Goal: Task Accomplishment & Management: Complete application form

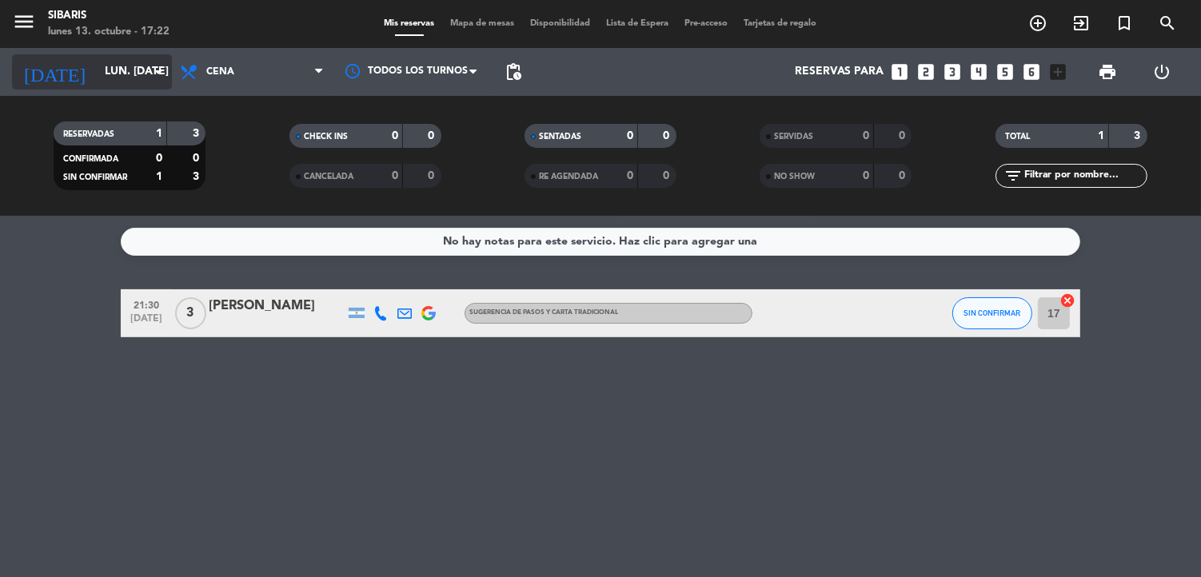
click at [130, 72] on input "lun. [DATE]" at bounding box center [173, 72] width 152 height 29
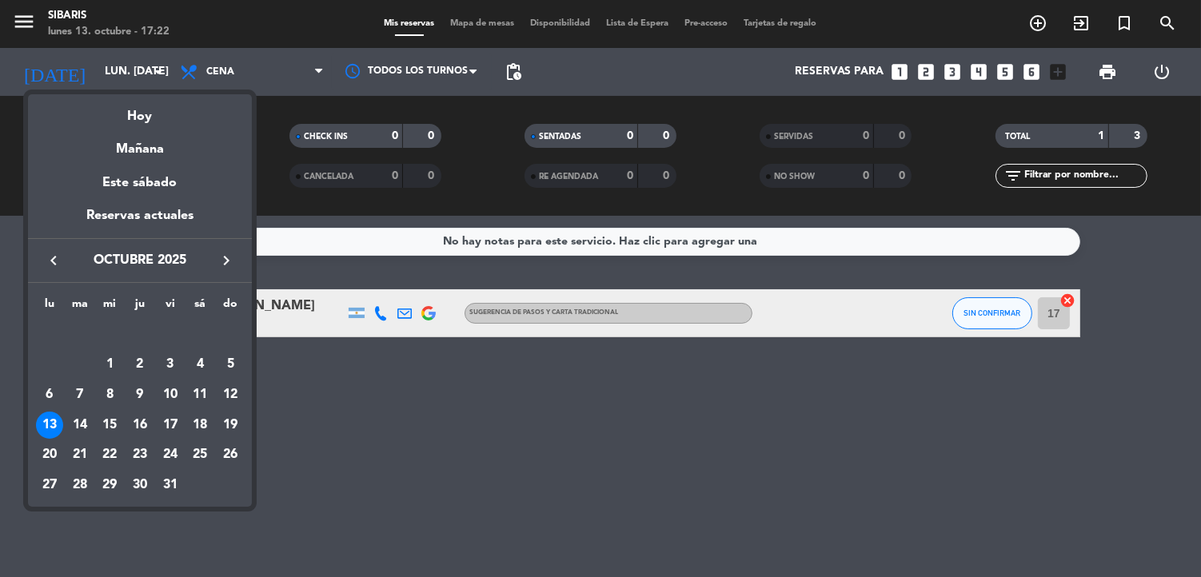
drag, startPoint x: 645, startPoint y: 446, endPoint x: 978, endPoint y: 157, distance: 440.9
click at [657, 432] on div at bounding box center [600, 288] width 1201 height 577
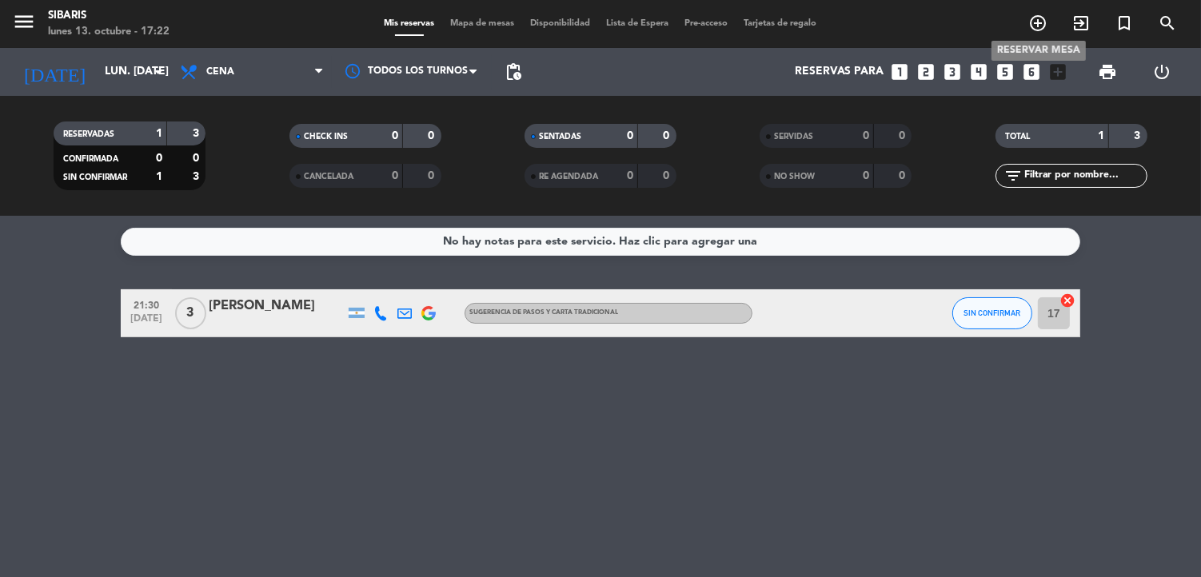
click at [1038, 21] on icon "add_circle_outline" at bounding box center [1037, 23] width 19 height 19
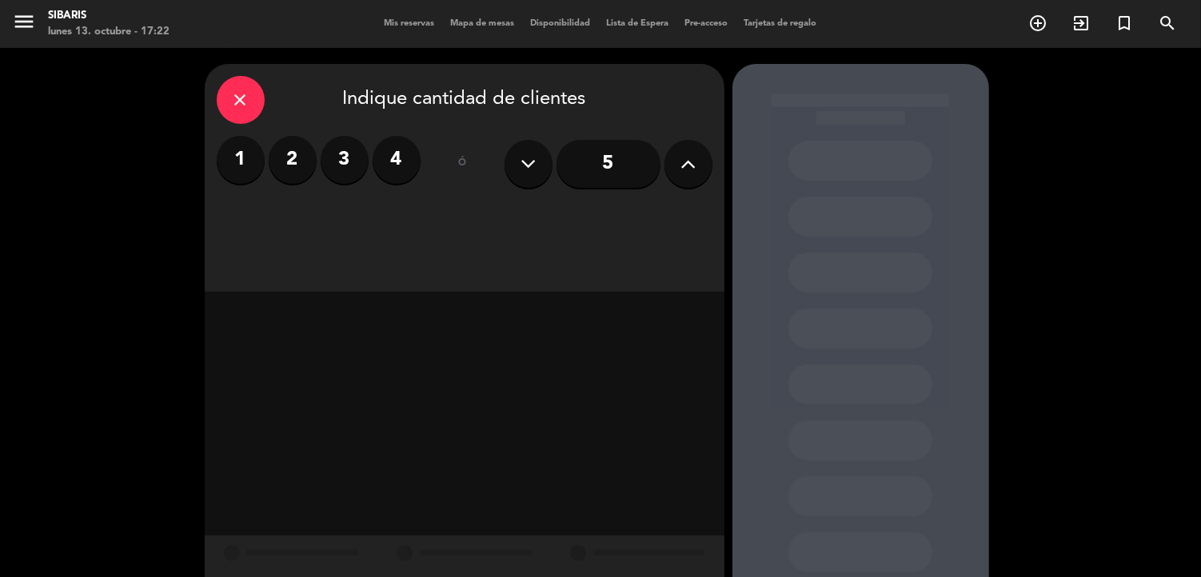
click at [248, 100] on icon "close" at bounding box center [240, 99] width 19 height 19
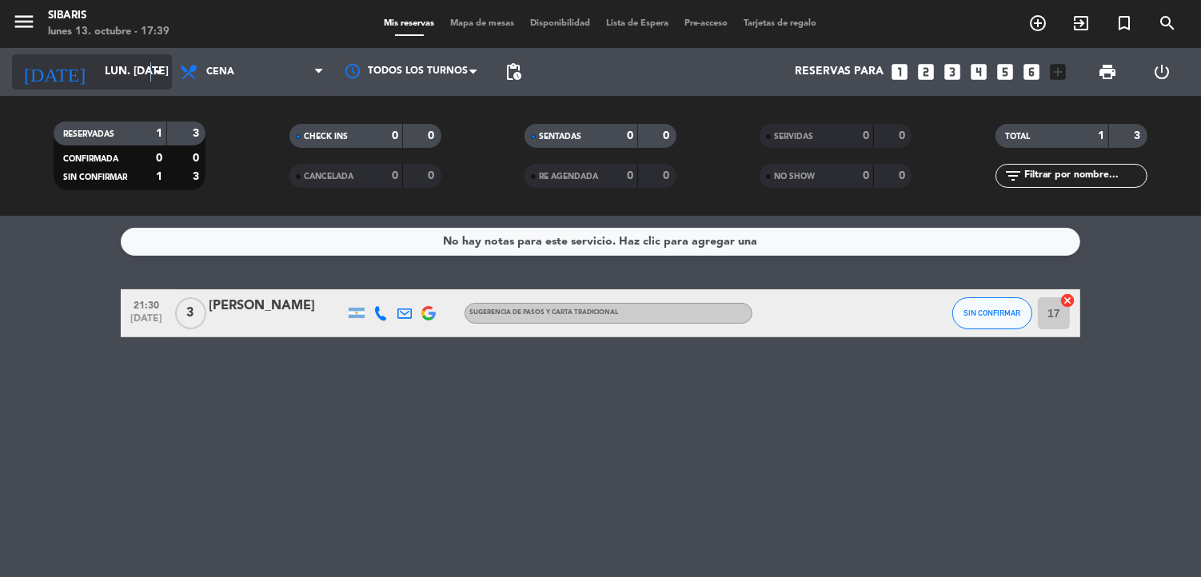
click at [150, 76] on icon "arrow_drop_down" at bounding box center [158, 71] width 19 height 19
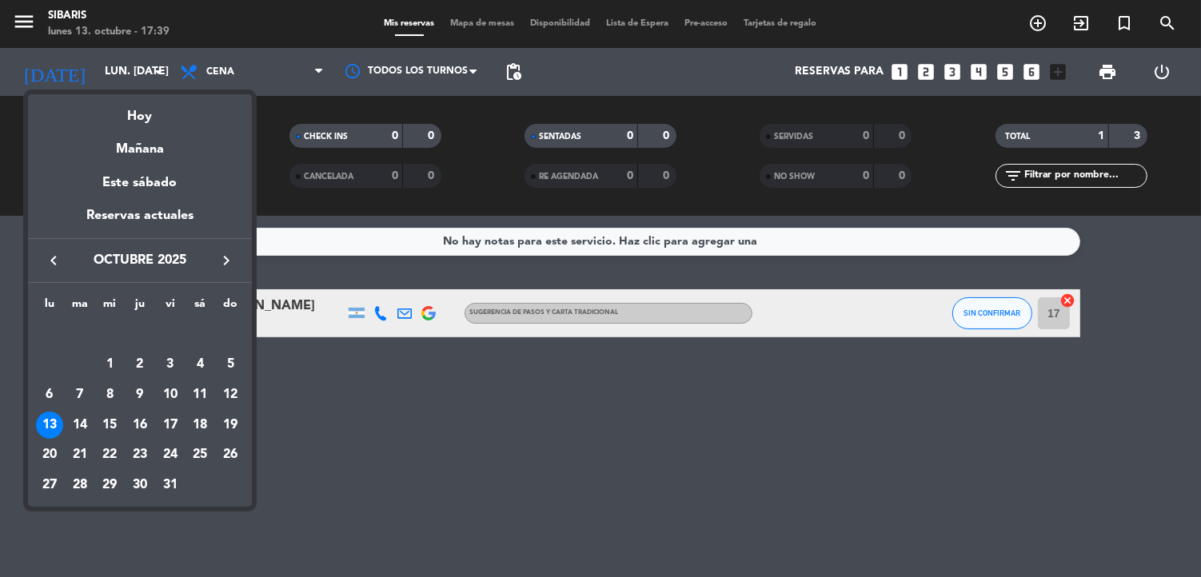
click at [45, 421] on div "13" at bounding box center [49, 425] width 27 height 27
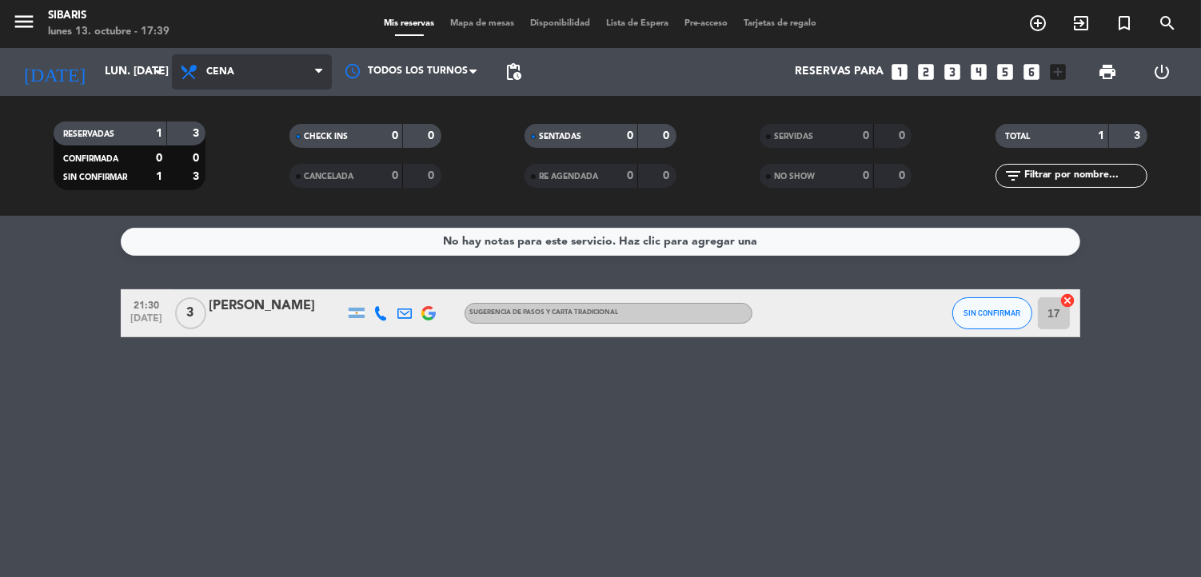
click at [313, 70] on span "Cena" at bounding box center [252, 71] width 160 height 35
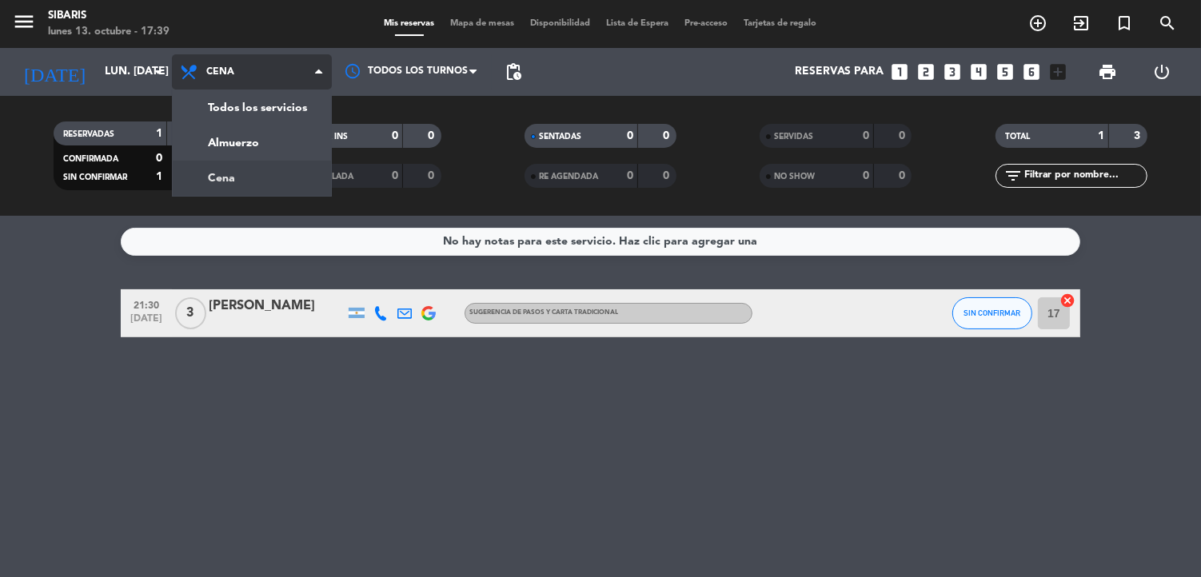
click at [236, 179] on div "menu sibaris lunes 13. octubre - 17:39 Mis reservas Mapa de mesas Disponibilida…" at bounding box center [600, 108] width 1201 height 216
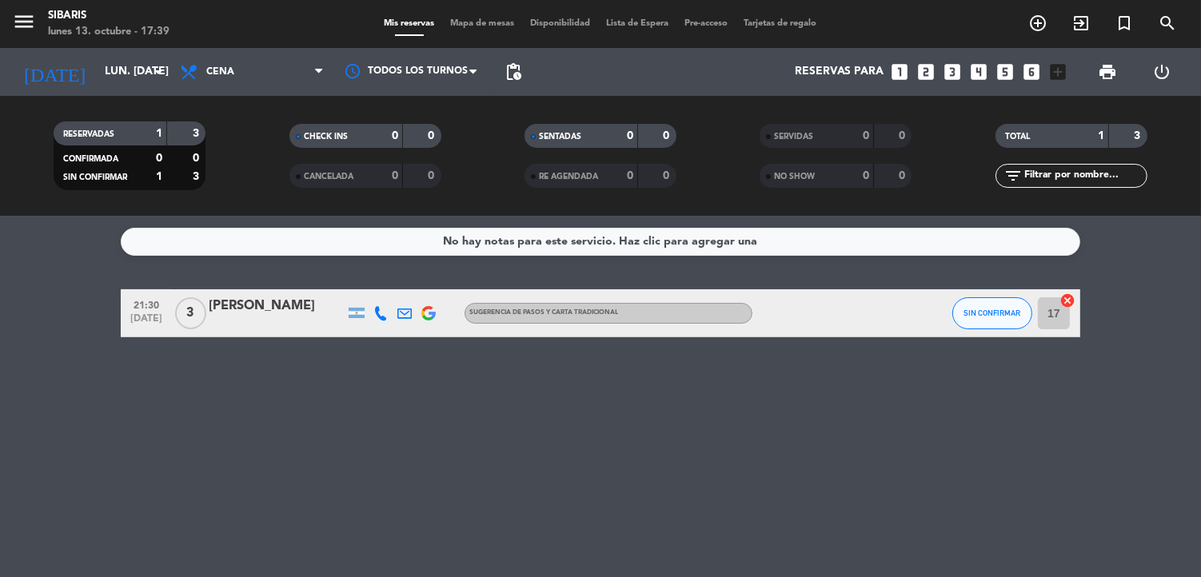
click at [76, 133] on span "RESERVADAS" at bounding box center [88, 134] width 51 height 8
click at [1041, 30] on icon "add_circle_outline" at bounding box center [1037, 23] width 19 height 19
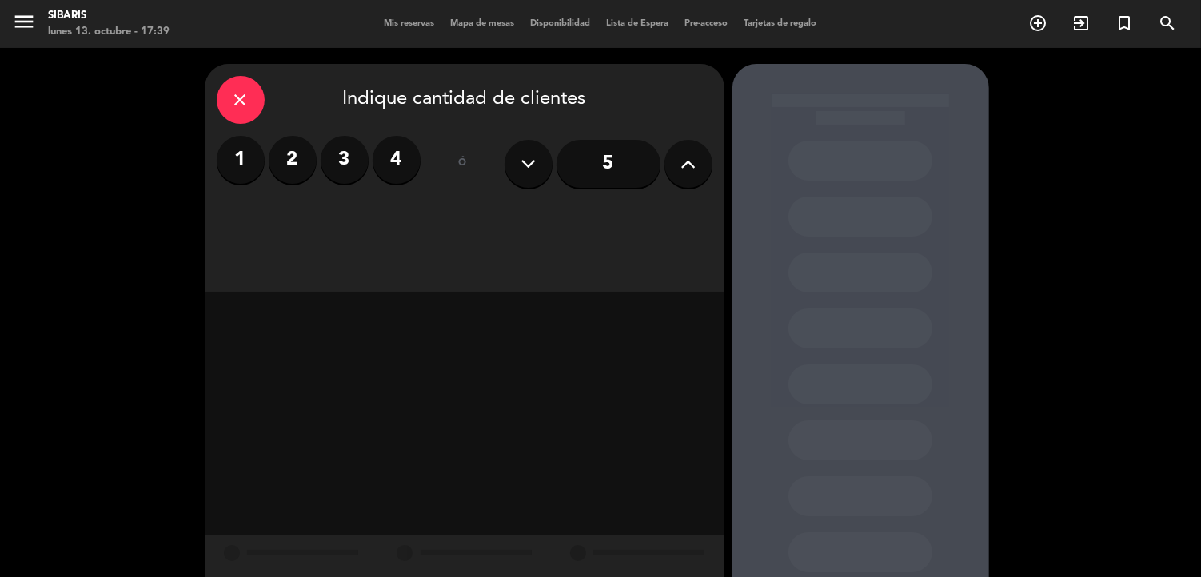
click at [242, 168] on label "1" at bounding box center [241, 160] width 48 height 48
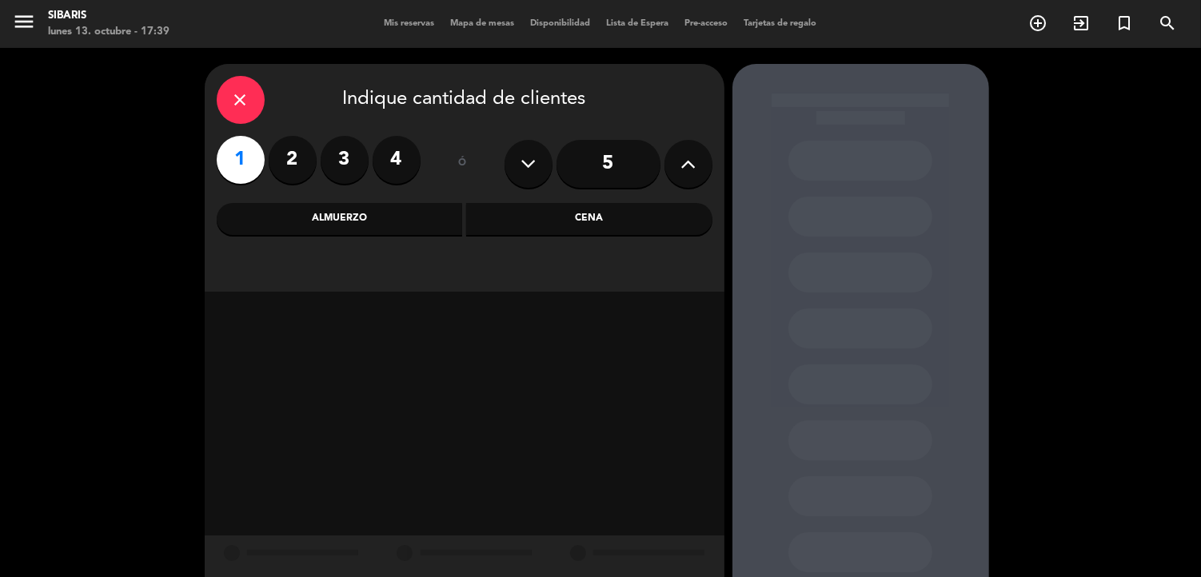
click at [249, 115] on div "close" at bounding box center [241, 100] width 48 height 48
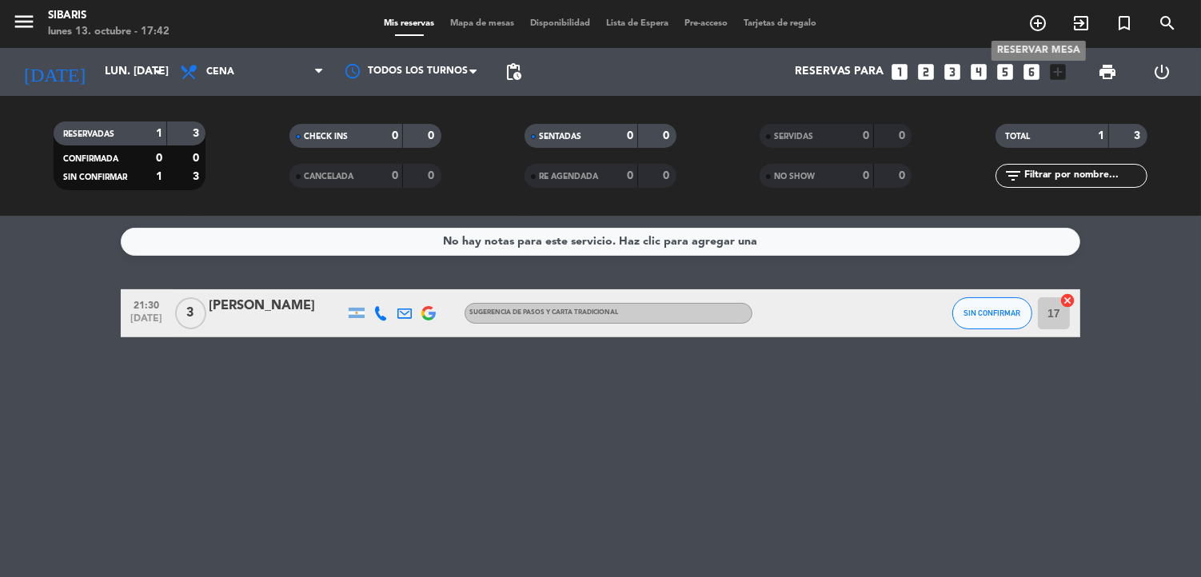
click at [1035, 18] on icon "add_circle_outline" at bounding box center [1037, 23] width 19 height 19
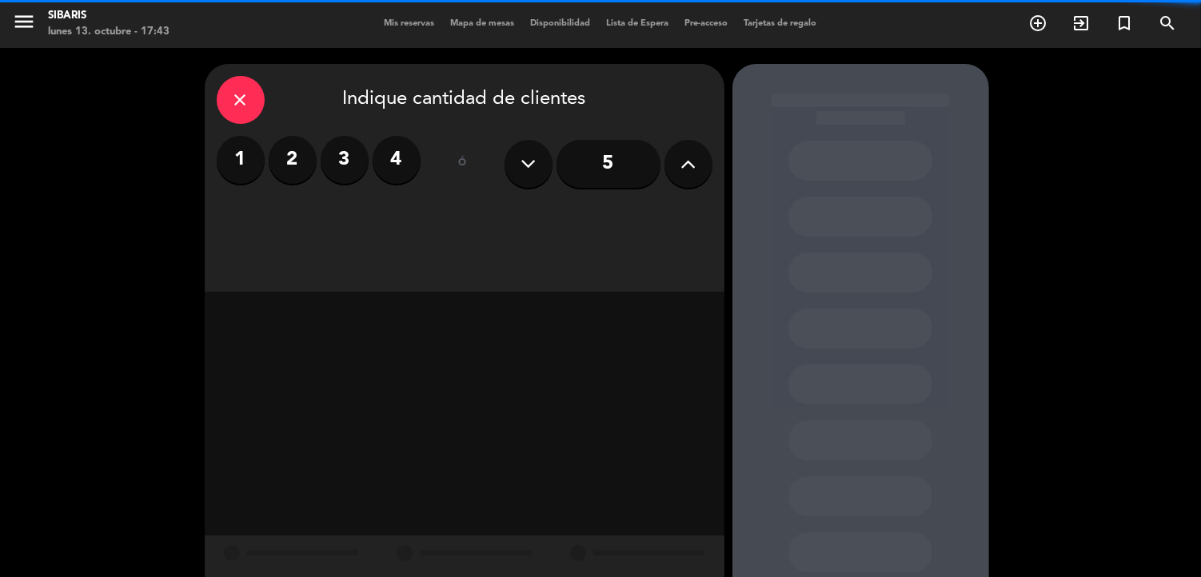
click at [362, 158] on label "3" at bounding box center [345, 160] width 48 height 48
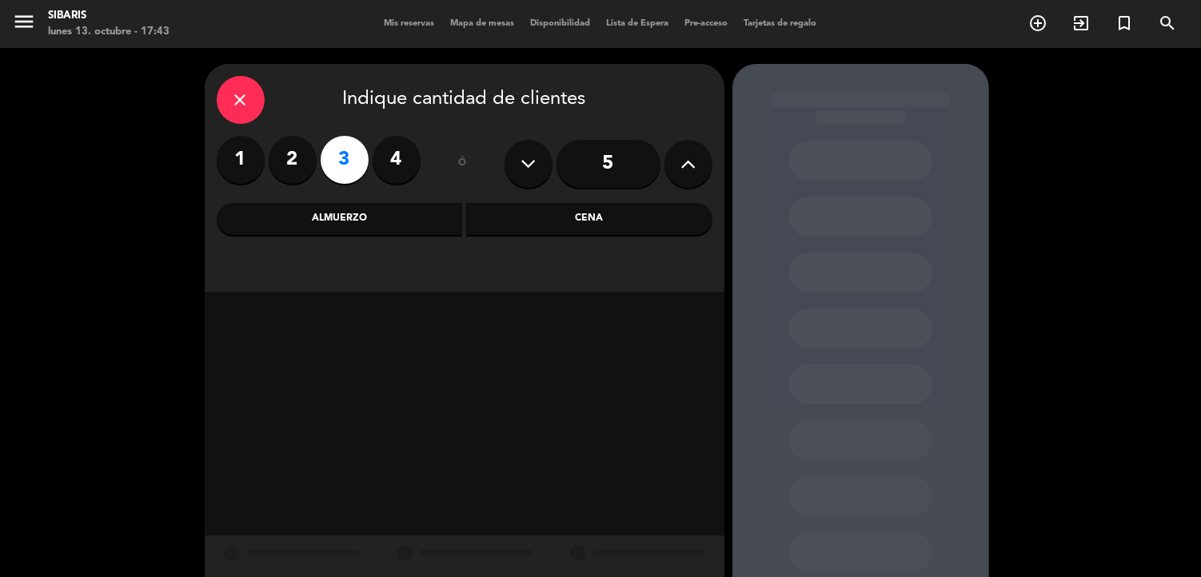
click at [645, 222] on div "Cena" at bounding box center [589, 219] width 246 height 32
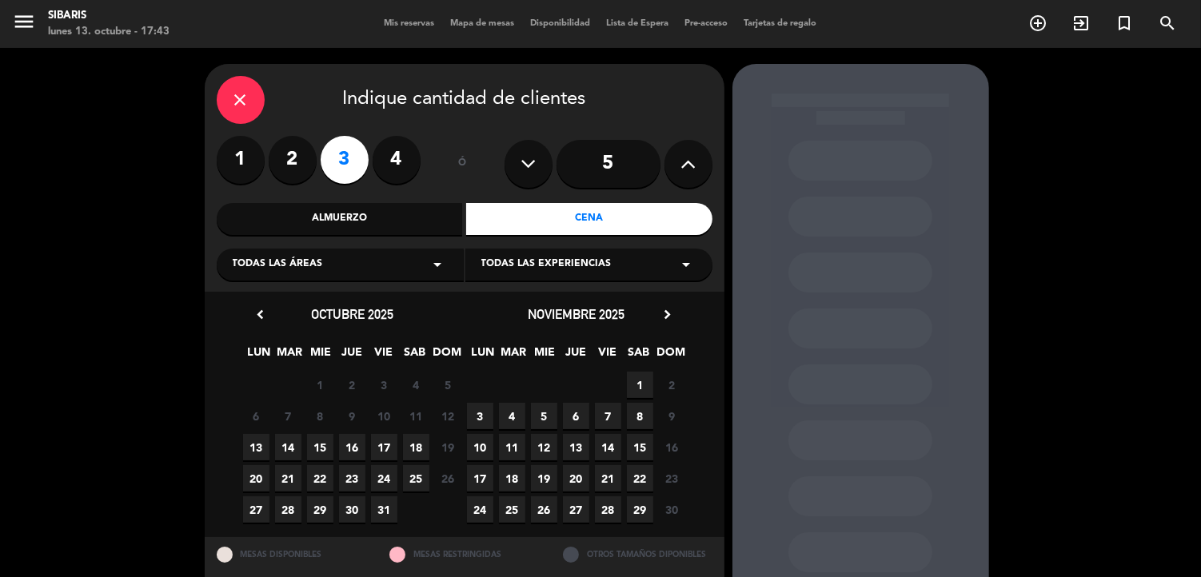
click at [250, 438] on span "13" at bounding box center [256, 447] width 26 height 26
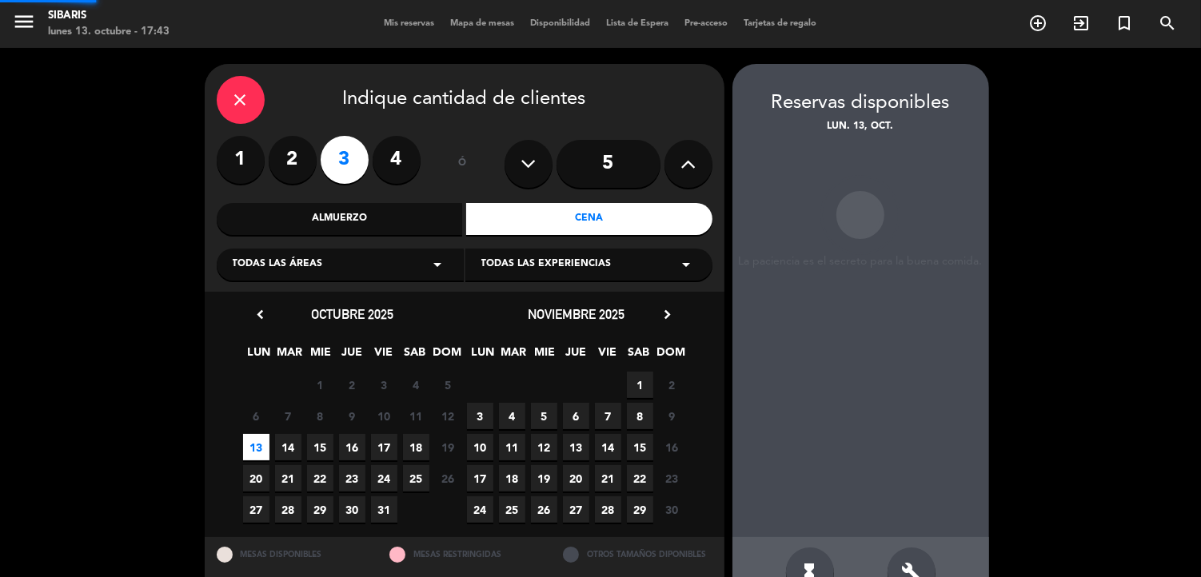
scroll to position [44, 0]
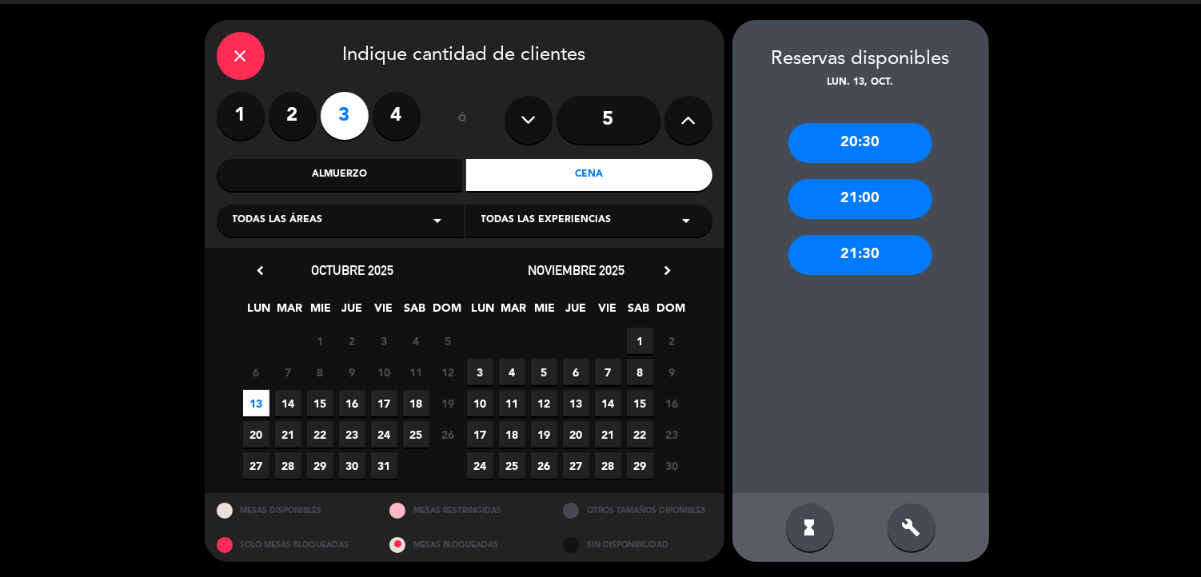
click at [870, 257] on div "21:30" at bounding box center [860, 255] width 144 height 40
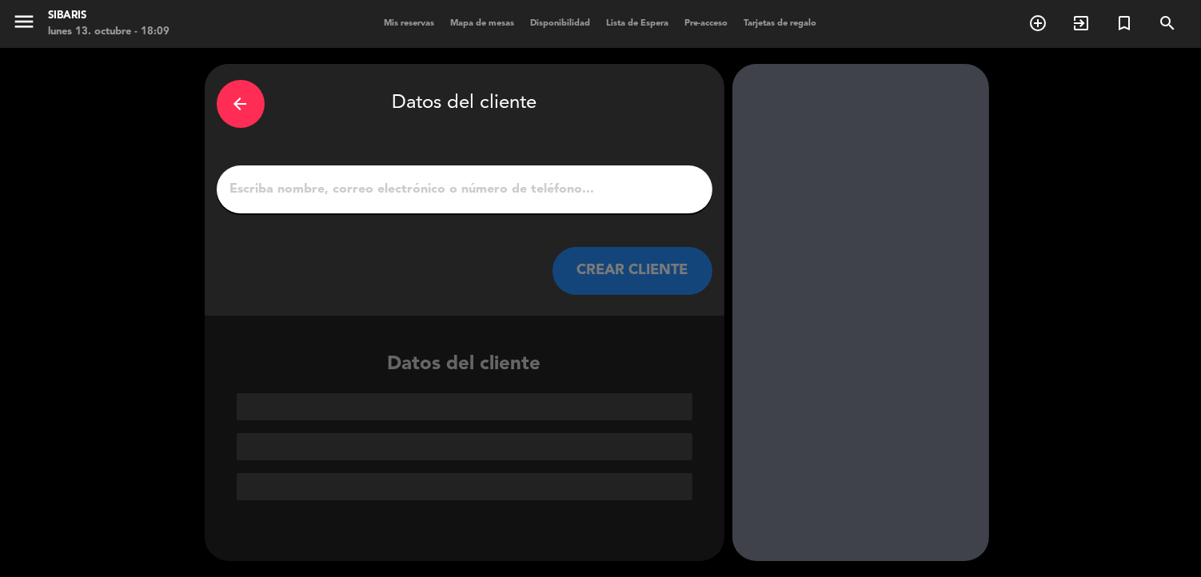
click at [237, 113] on icon "arrow_back" at bounding box center [240, 103] width 19 height 19
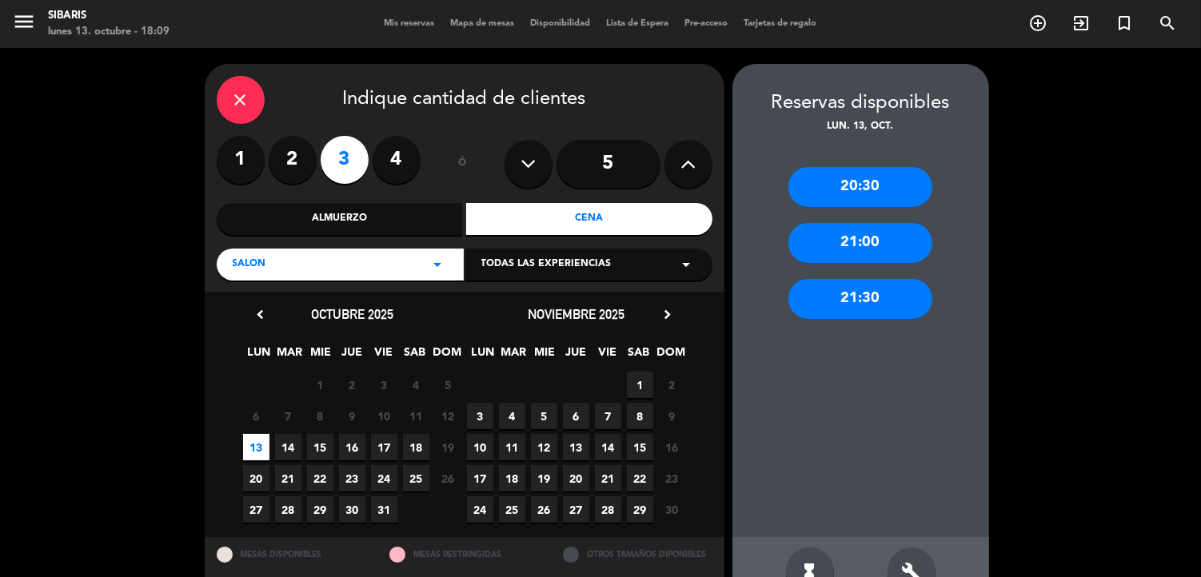
click at [259, 448] on span "13" at bounding box center [256, 447] width 26 height 26
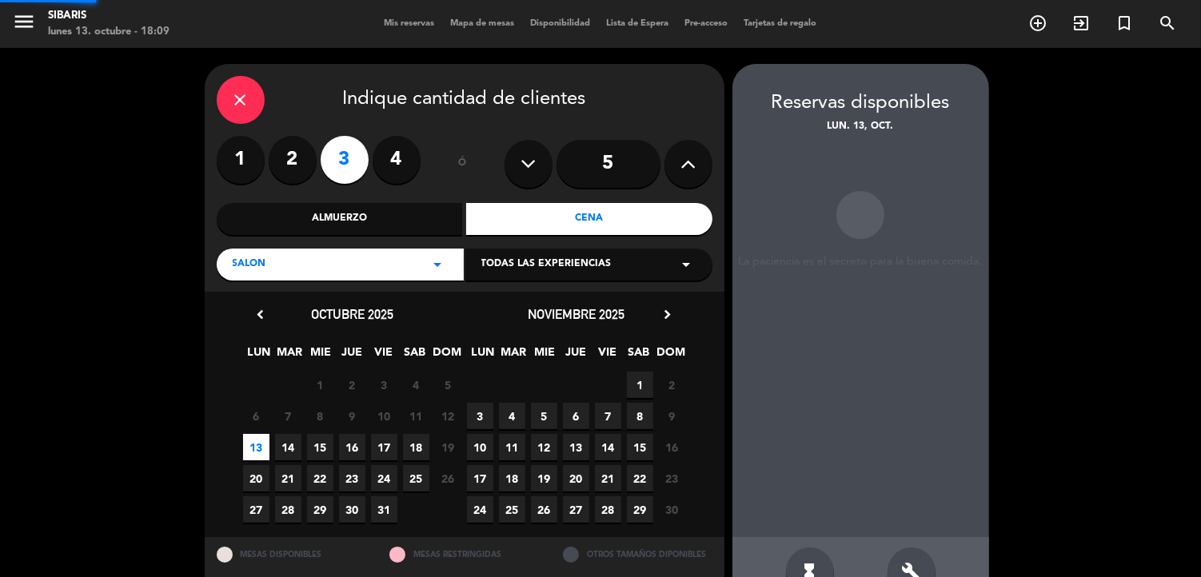
scroll to position [44, 0]
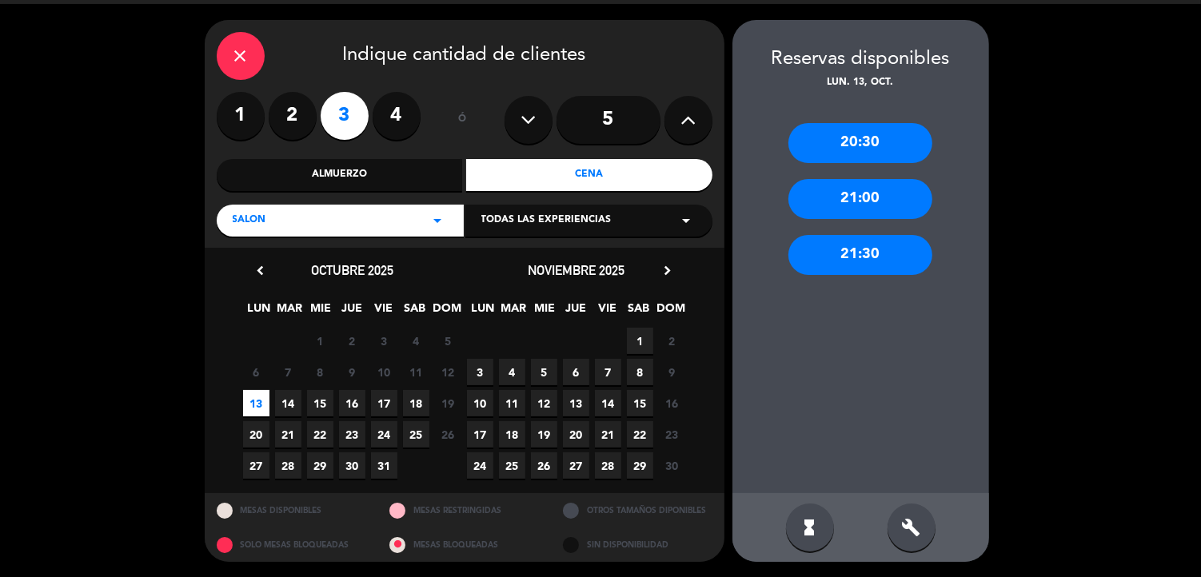
click at [829, 248] on div "21:30" at bounding box center [860, 255] width 144 height 40
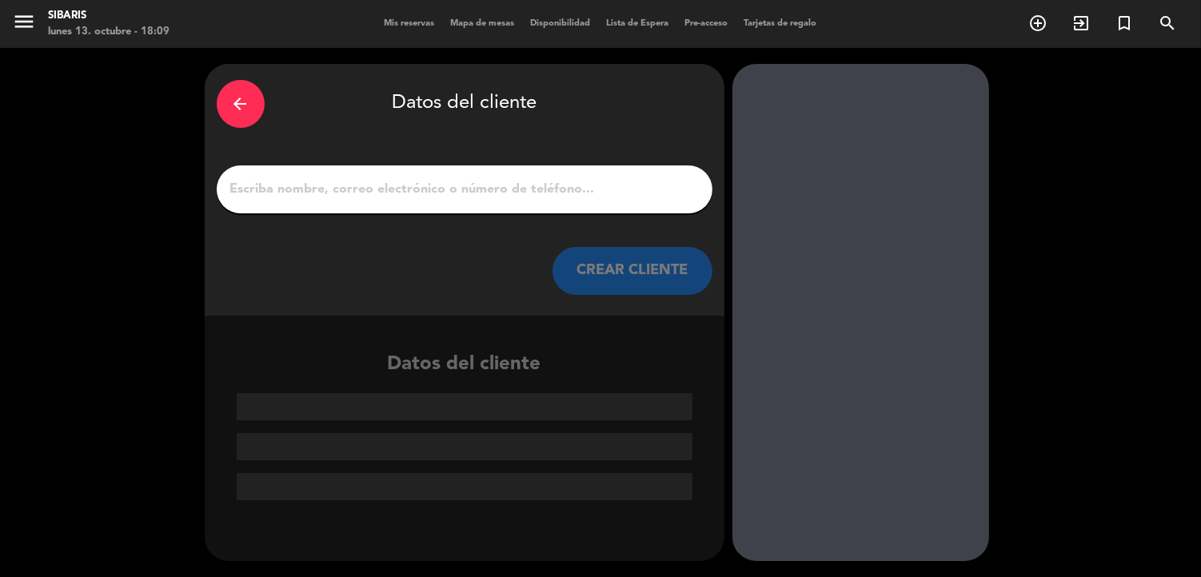
scroll to position [0, 0]
click at [482, 210] on div at bounding box center [465, 189] width 496 height 48
click at [482, 195] on input "1" at bounding box center [465, 189] width 472 height 22
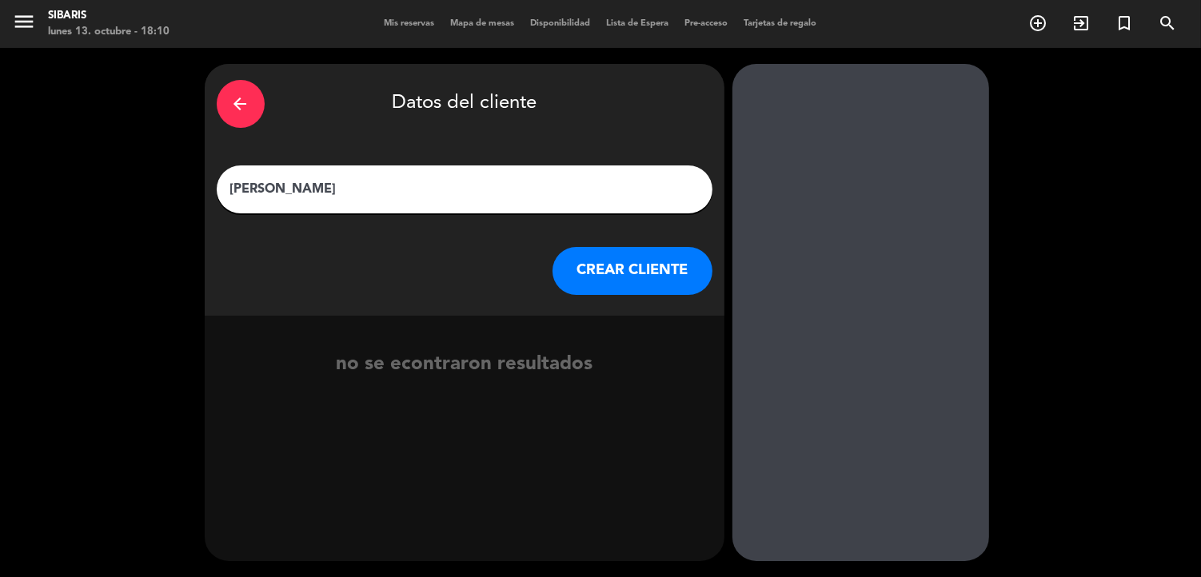
type input "[PERSON_NAME]"
click at [632, 274] on button "CREAR CLIENTE" at bounding box center [632, 271] width 160 height 48
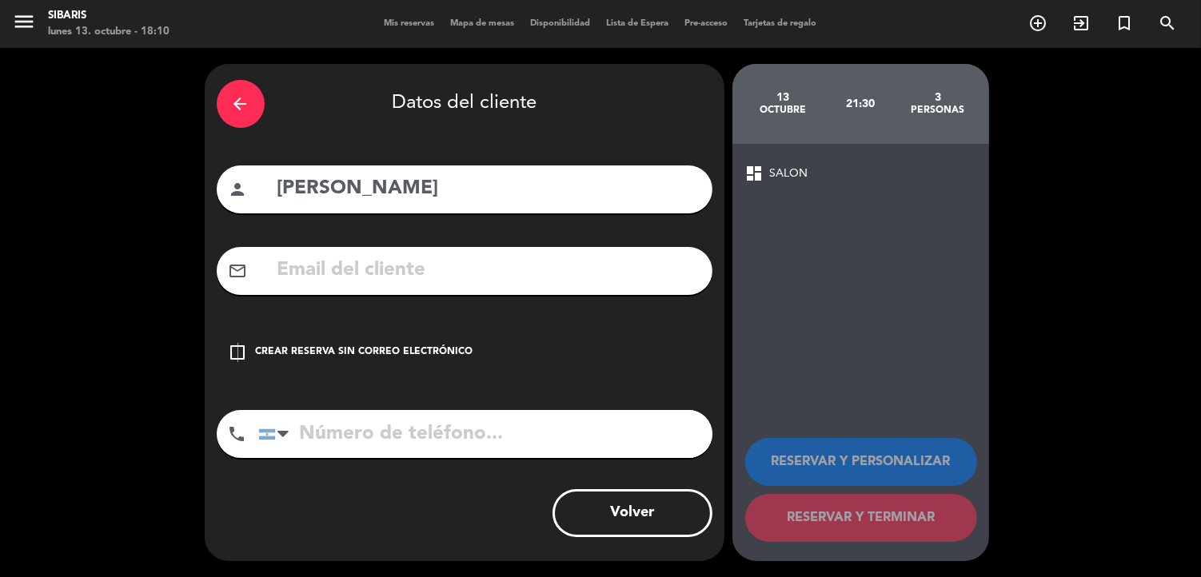
click at [237, 352] on icon "check_box_outline_blank" at bounding box center [238, 352] width 19 height 19
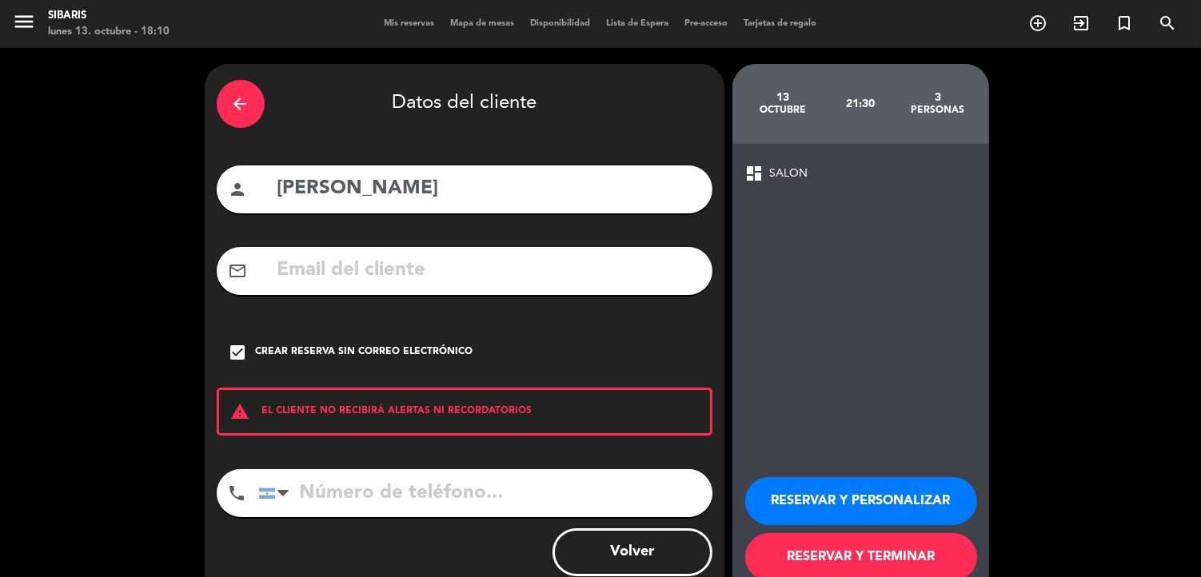
click at [333, 484] on input "tel" at bounding box center [485, 493] width 454 height 48
type input "3513922303"
click at [795, 557] on button "RESERVAR Y TERMINAR" at bounding box center [861, 557] width 232 height 48
